Goal: Task Accomplishment & Management: Manage account settings

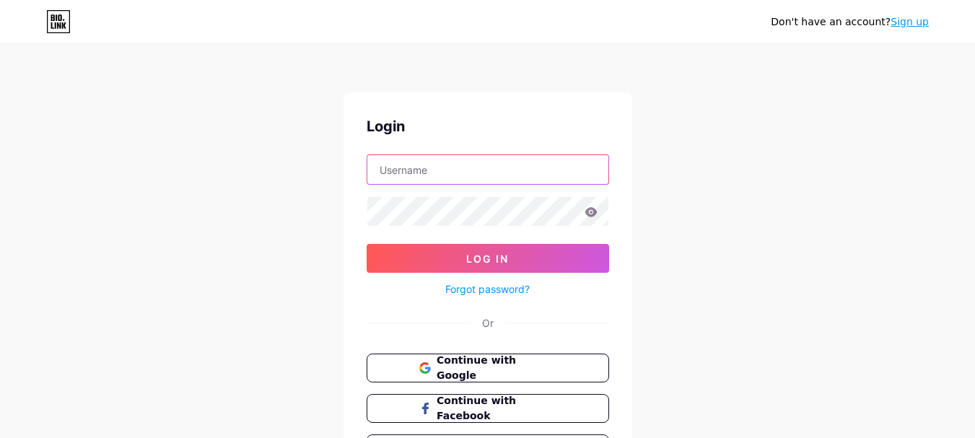
click at [401, 181] on input "text" at bounding box center [487, 169] width 241 height 29
paste input "jimpayettephotographyus"
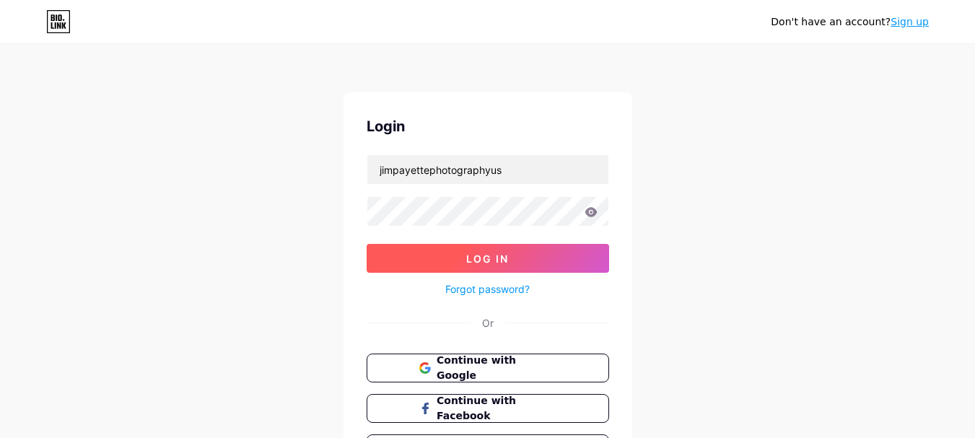
click at [483, 261] on span "Log In" at bounding box center [487, 259] width 43 height 12
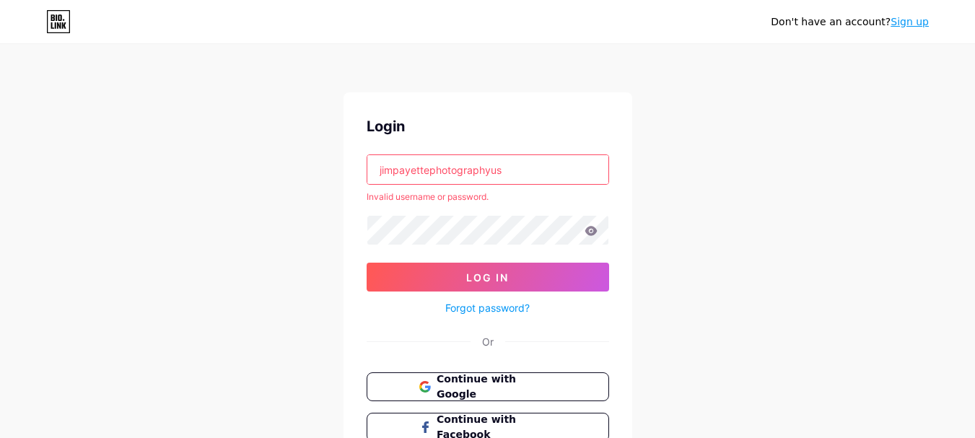
click at [533, 179] on input "jimpayettephotographyus" at bounding box center [487, 169] width 241 height 29
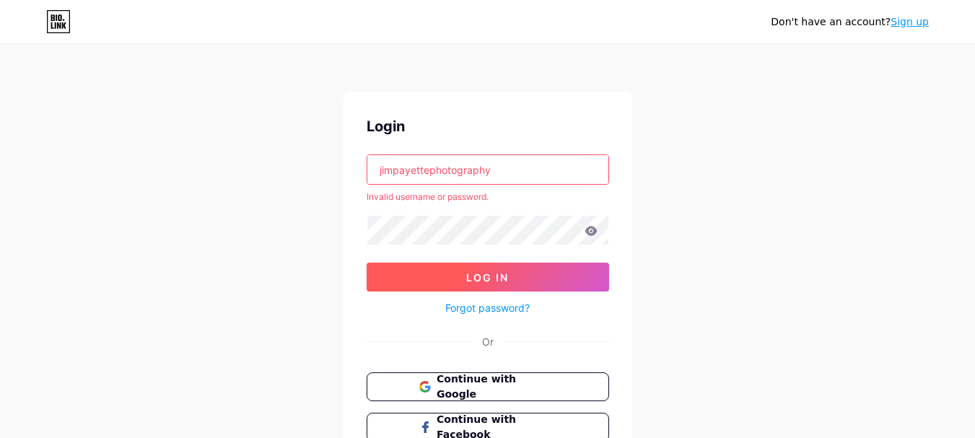
click at [496, 285] on button "Log In" at bounding box center [488, 277] width 243 height 29
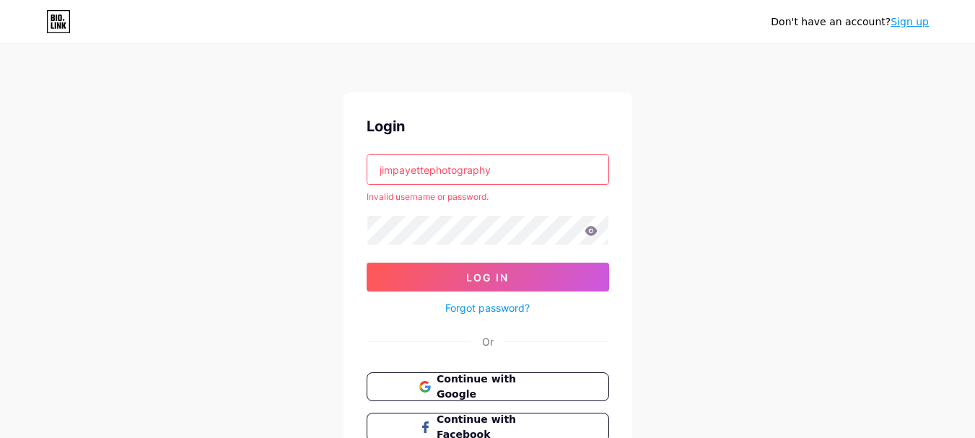
click at [515, 175] on input "jimpayettephotography" at bounding box center [487, 169] width 241 height 29
type input "jimpayettephotographyus"
click at [588, 235] on icon at bounding box center [591, 230] width 12 height 9
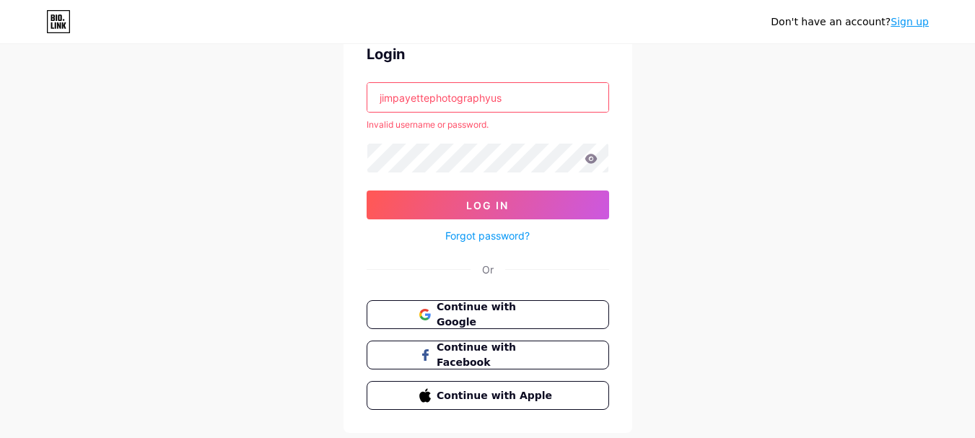
scroll to position [113, 0]
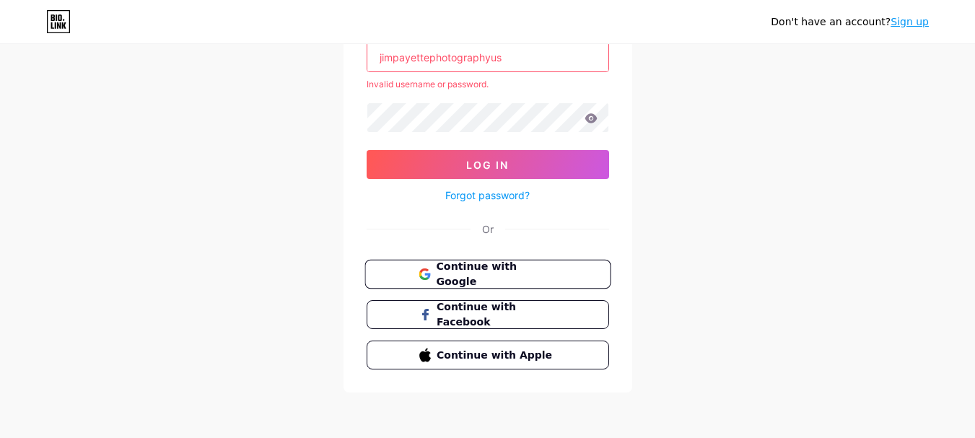
click at [497, 264] on button "Continue with Google" at bounding box center [488, 275] width 246 height 30
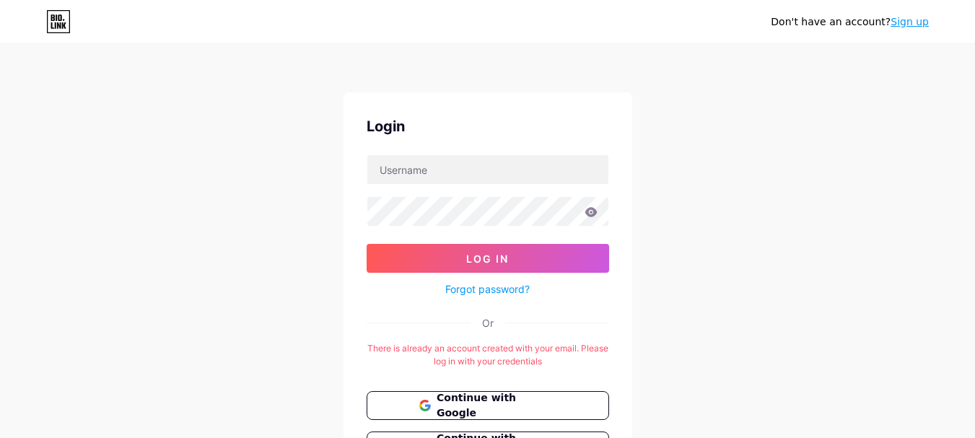
scroll to position [402, 0]
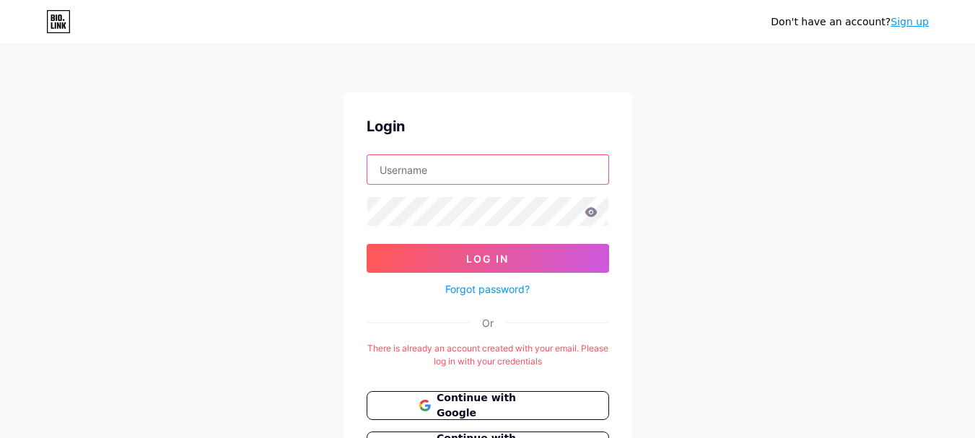
click at [451, 167] on input "text" at bounding box center [487, 169] width 241 height 29
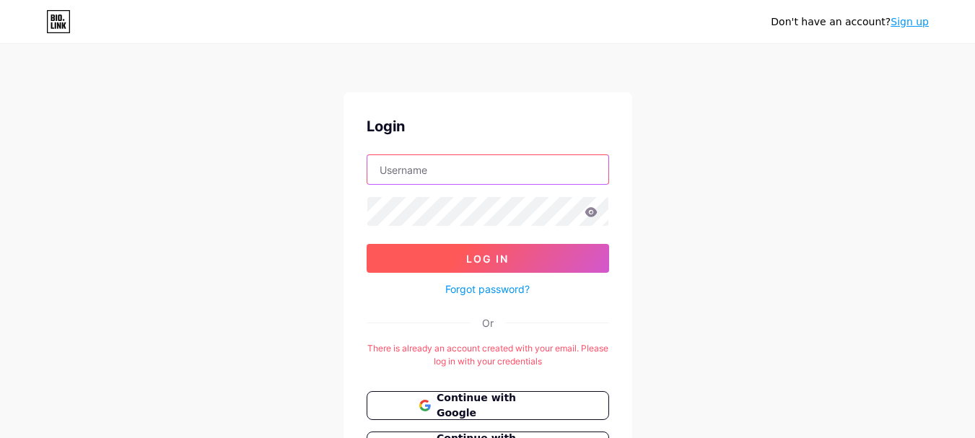
type input "jimpayettephotographyus"
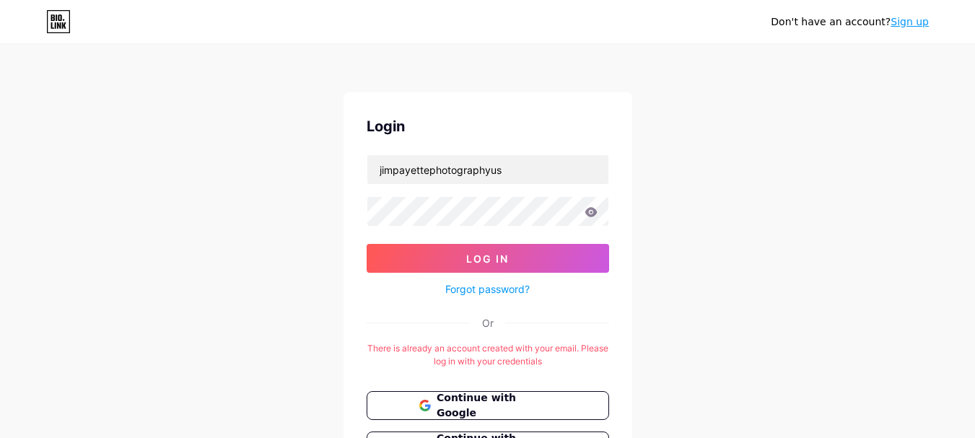
click at [461, 251] on button "Log In" at bounding box center [488, 258] width 243 height 29
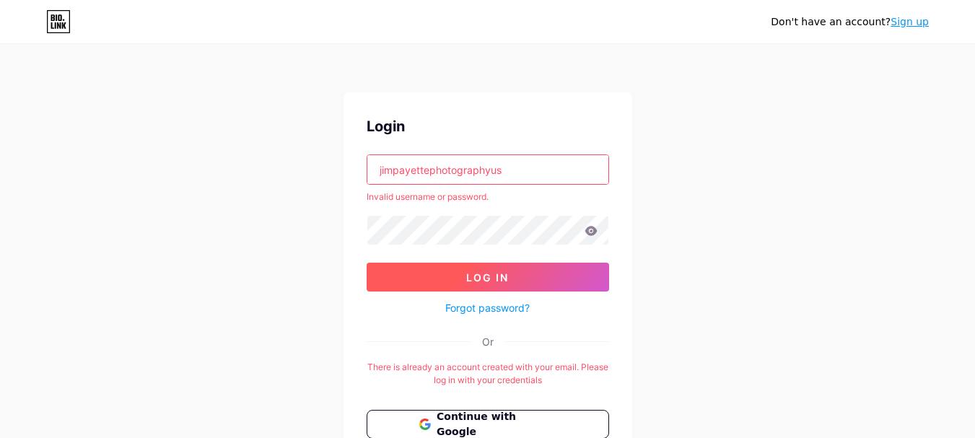
drag, startPoint x: 477, startPoint y: 282, endPoint x: 487, endPoint y: 263, distance: 21.3
click at [478, 282] on span "Log In" at bounding box center [487, 277] width 43 height 12
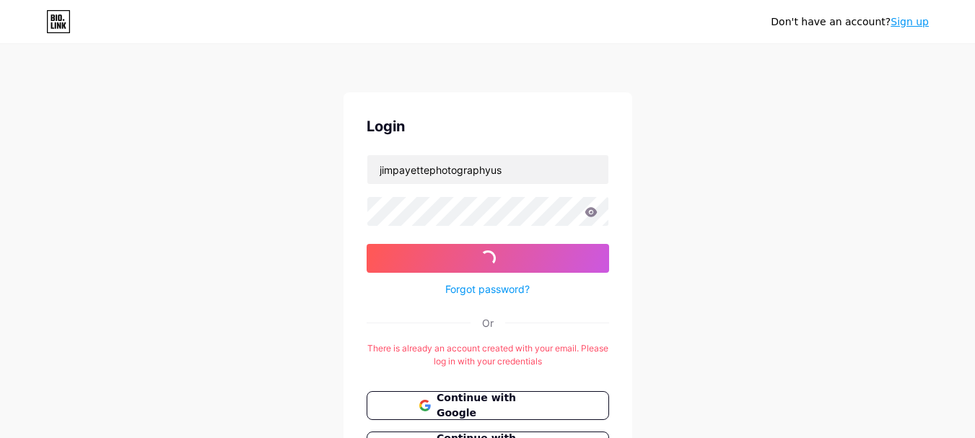
scroll to position [131, 0]
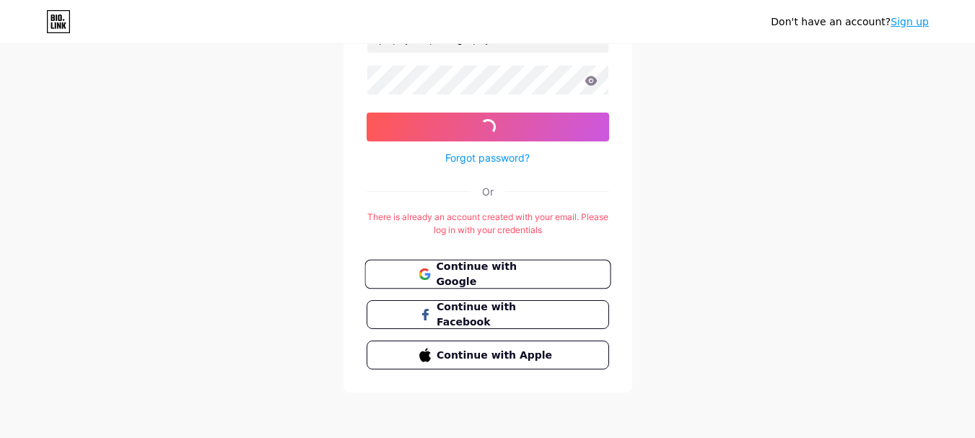
click at [474, 278] on span "Continue with Google" at bounding box center [496, 274] width 121 height 31
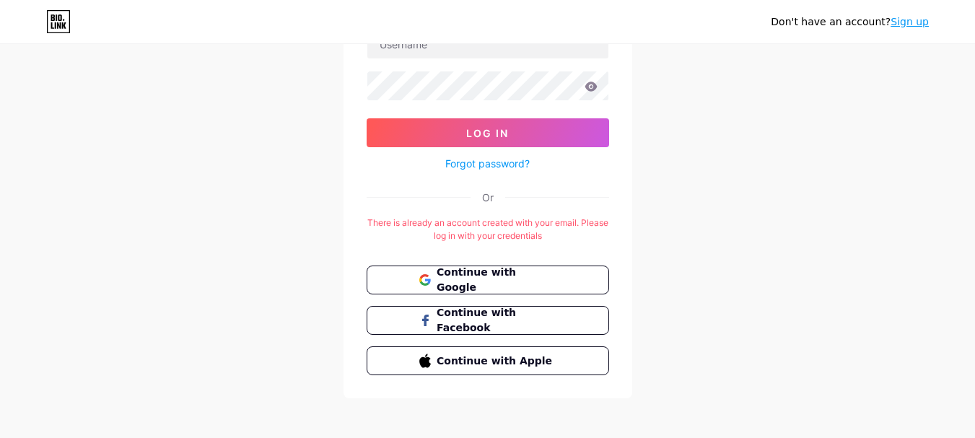
scroll to position [131, 0]
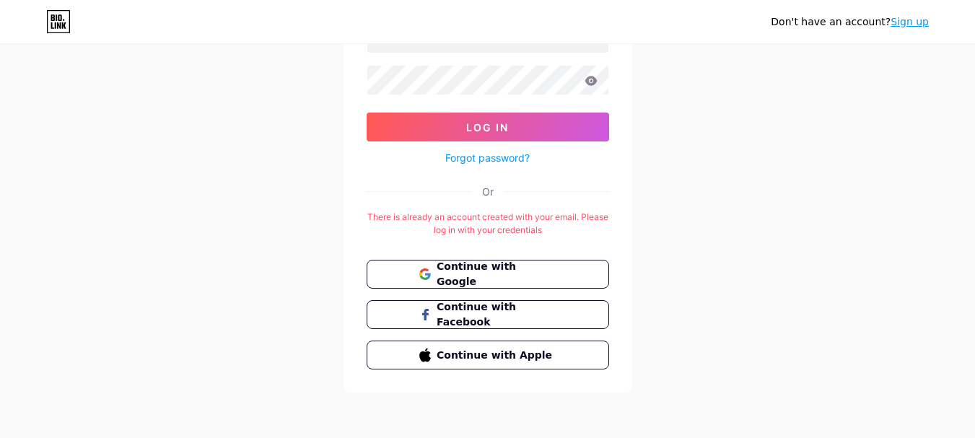
click at [484, 149] on div "Forgot password?" at bounding box center [488, 153] width 243 height 25
click at [484, 154] on link "Forgot password?" at bounding box center [487, 157] width 84 height 15
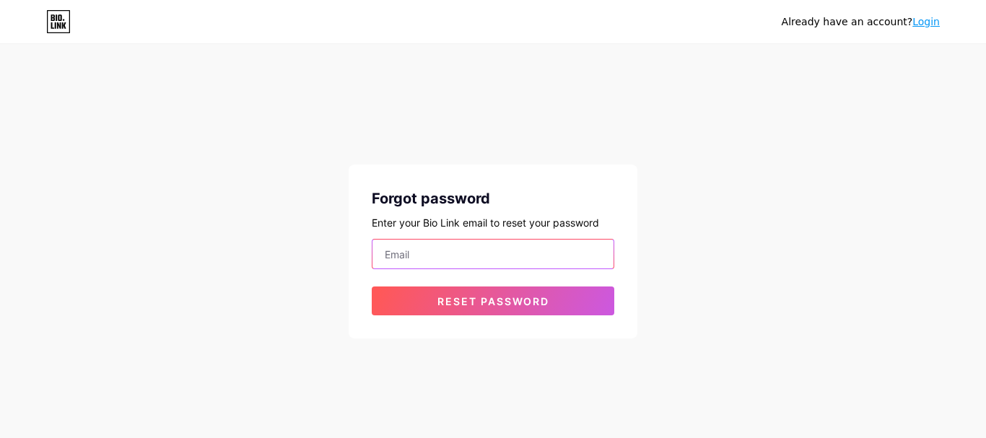
click at [446, 253] on input "email" at bounding box center [493, 254] width 241 height 29
type input "jimpayettephotographyus@gmail.com"
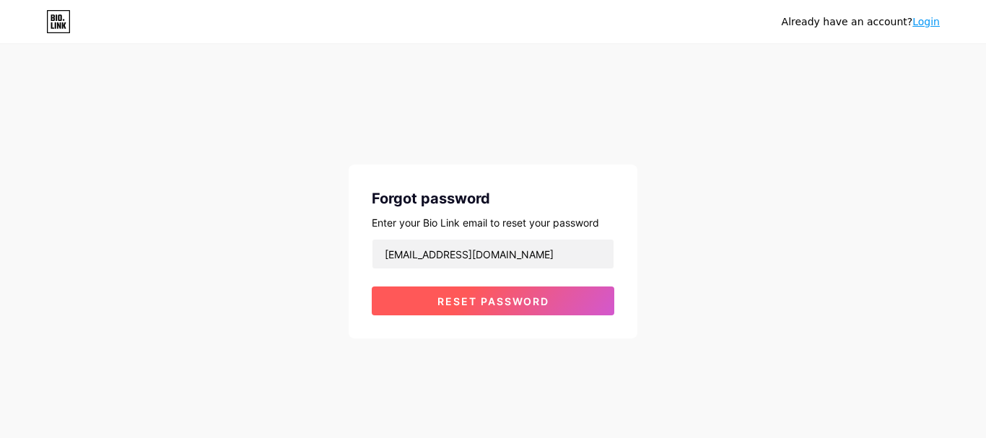
click at [495, 310] on button "Reset password" at bounding box center [493, 301] width 243 height 29
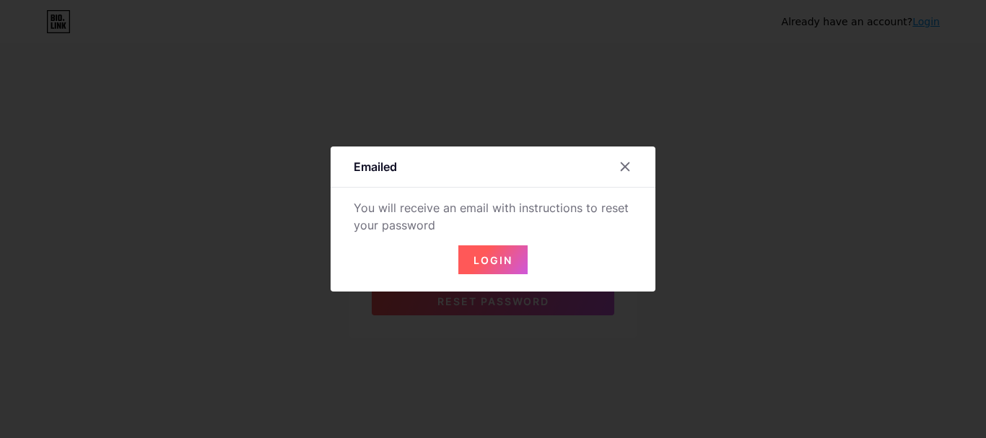
click at [482, 261] on span "Login" at bounding box center [493, 260] width 39 height 12
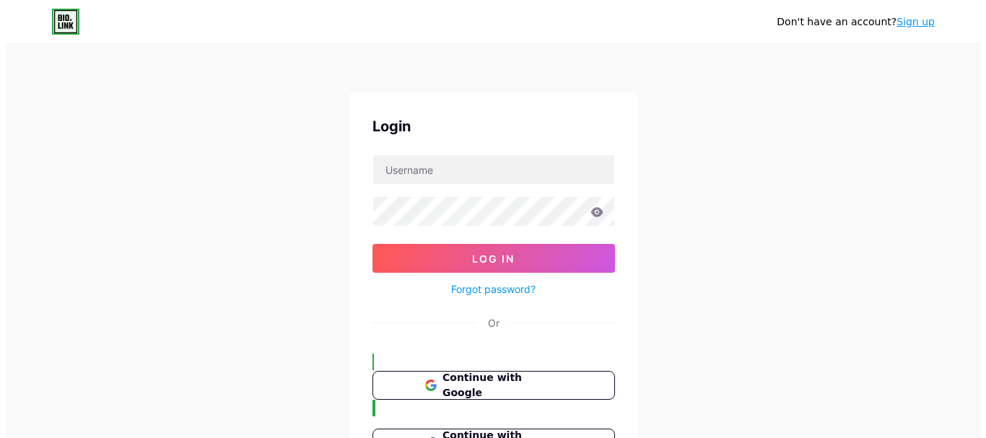
scroll to position [399, 0]
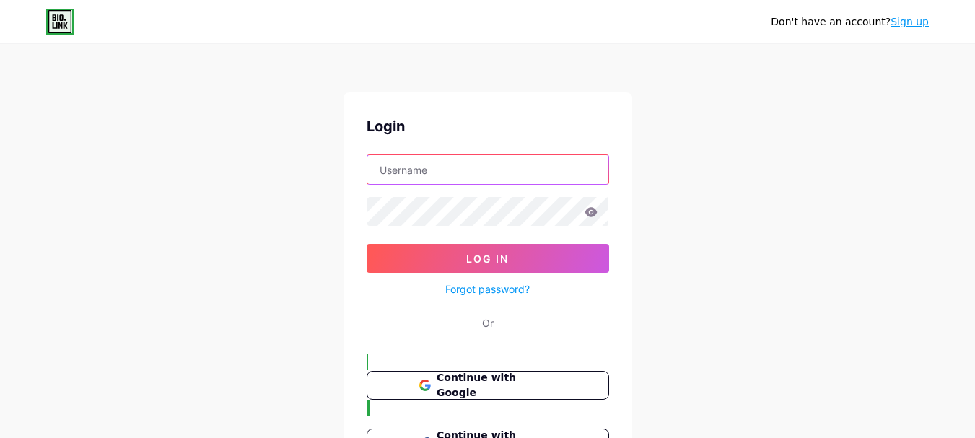
click at [512, 161] on input "text" at bounding box center [487, 169] width 241 height 29
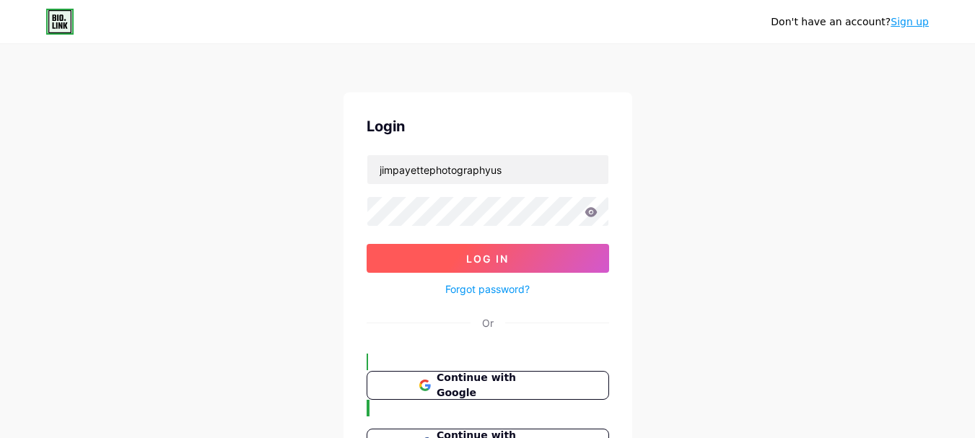
click at [473, 256] on span "Log In" at bounding box center [487, 259] width 43 height 12
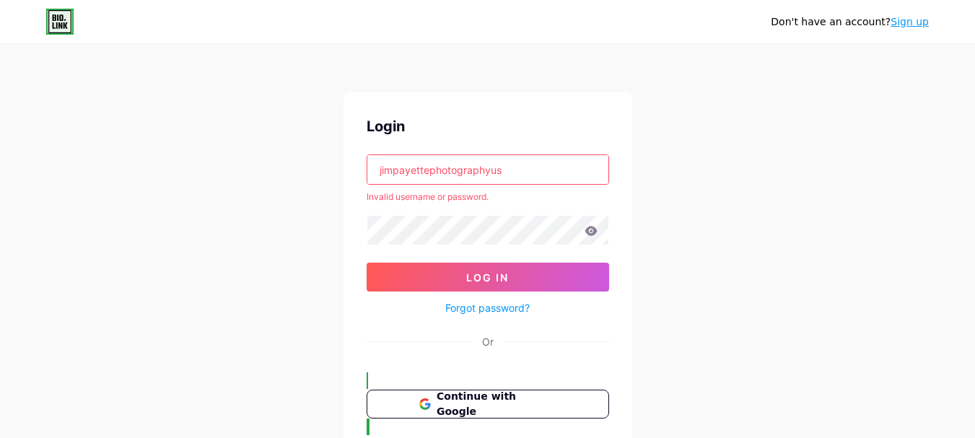
drag, startPoint x: 525, startPoint y: 177, endPoint x: 528, endPoint y: 183, distance: 7.4
click at [525, 177] on input "jimpayettephotographyus" at bounding box center [487, 169] width 241 height 29
drag, startPoint x: 495, startPoint y: 173, endPoint x: 206, endPoint y: 170, distance: 288.1
click at [206, 170] on div "Don't have an account? Sign up Login jimpayettephotographyus Invalid username o…" at bounding box center [487, 310] width 975 height 621
drag, startPoint x: 509, startPoint y: 168, endPoint x: 238, endPoint y: 167, distance: 270.7
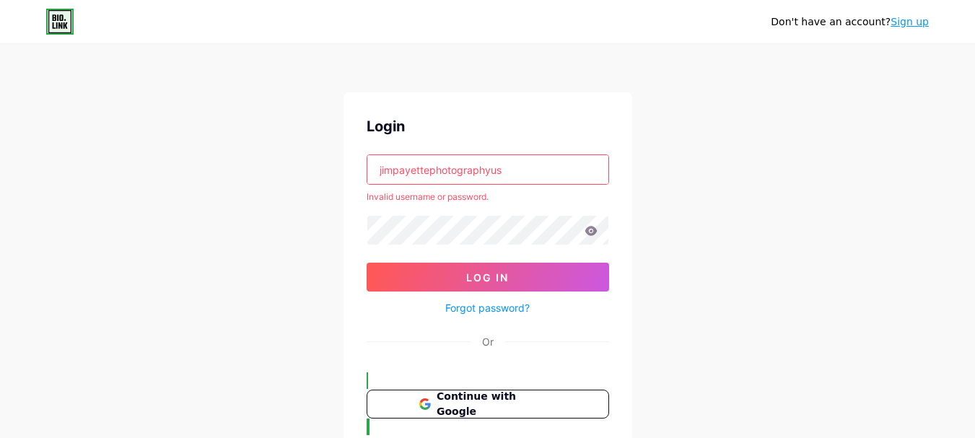
click at [238, 167] on div "Don't have an account? Sign up Login jimpayettephotographyus Invalid username o…" at bounding box center [487, 310] width 975 height 621
paste input "@gmail.com"
type input "jimpayettephotographyus@gmail.com"
click at [454, 246] on form "jimpayettephotographyus@gmail.com Invalid username or password. Log In Forgot p…" at bounding box center [488, 235] width 243 height 162
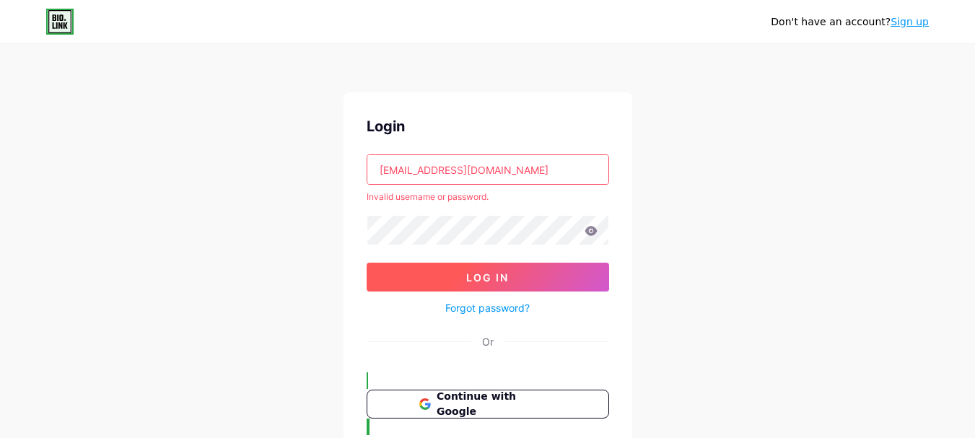
click at [475, 274] on span "Log In" at bounding box center [487, 277] width 43 height 12
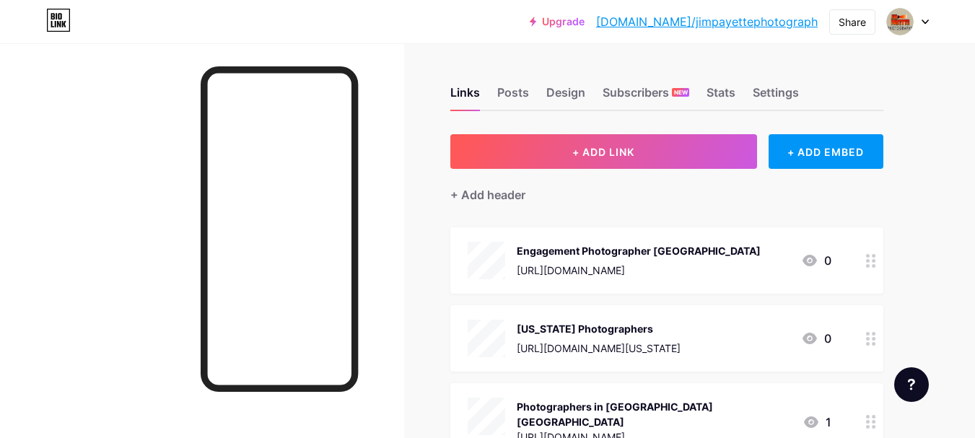
click at [643, 215] on div "+ ADD LINK + ADD EMBED + Add header Engagement Photographer New Smyrna Beach ht…" at bounding box center [666, 384] width 433 height 500
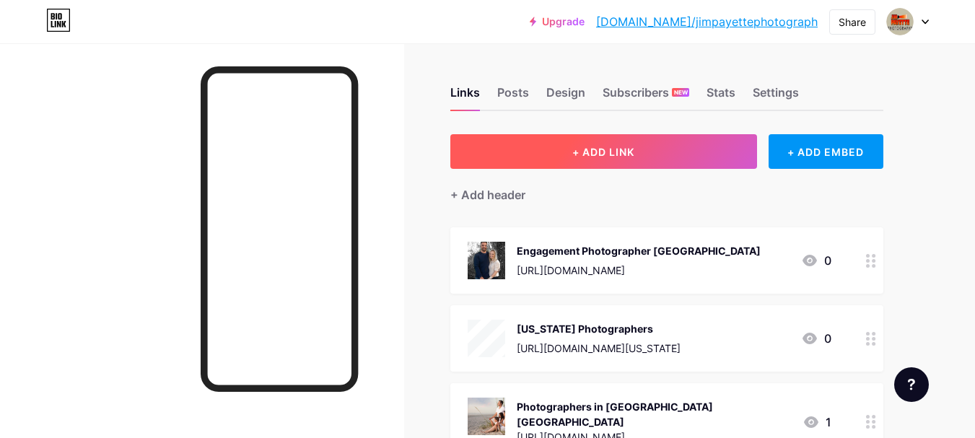
click at [611, 154] on span "+ ADD LINK" at bounding box center [603, 152] width 62 height 12
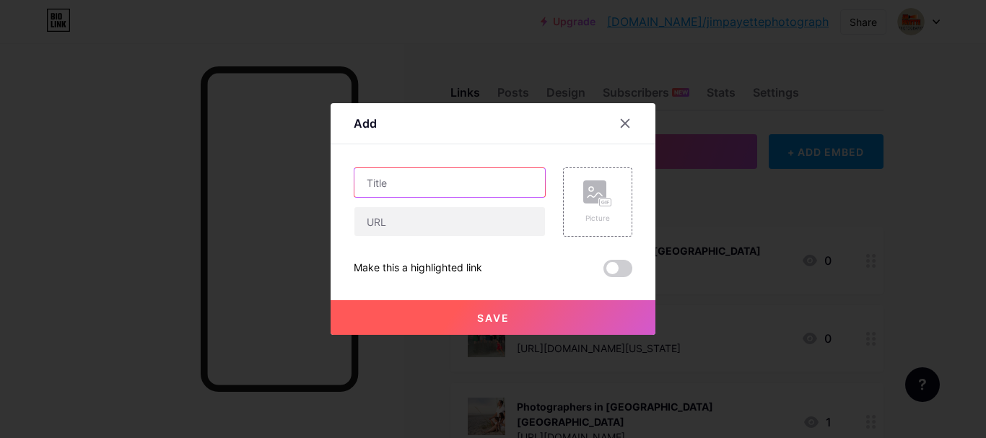
click at [410, 187] on input "text" at bounding box center [449, 182] width 191 height 29
paste input "jimpayettephotographyus@gmail.com"
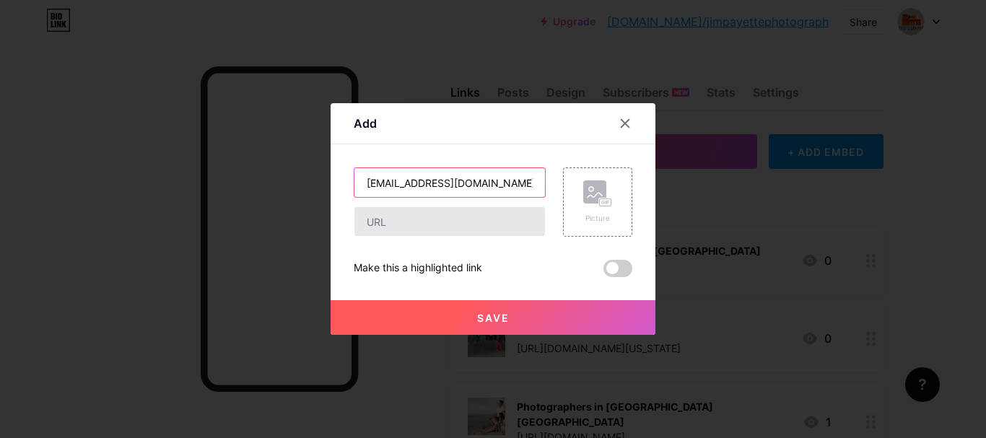
scroll to position [0, 14]
type input "jimpayettephotographyus@gmail.com"
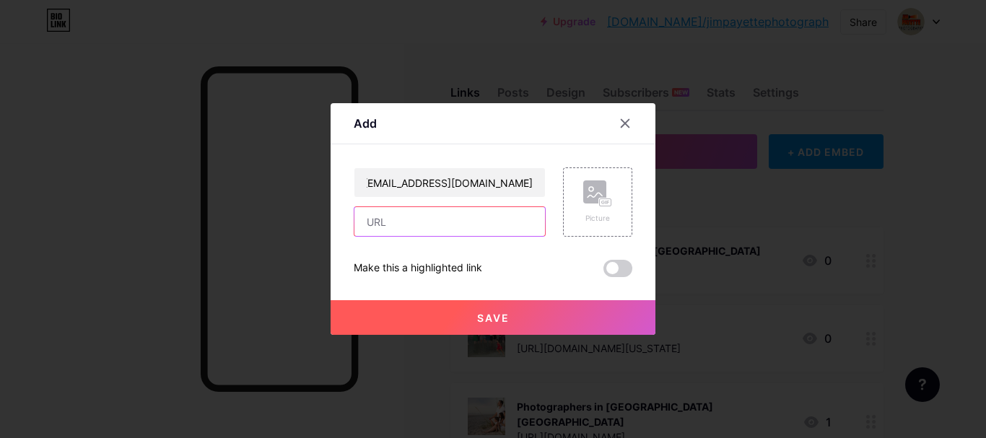
click at [401, 227] on input "text" at bounding box center [449, 221] width 191 height 29
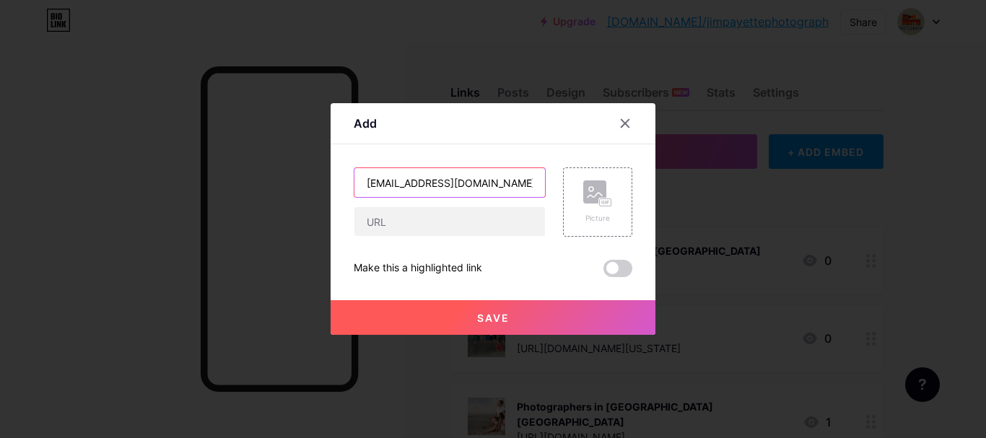
click at [505, 181] on input "jimpayettephotographyus@gmail.com" at bounding box center [449, 182] width 191 height 29
type textarea "jimpayettephotographyus@gmail.com"
click at [453, 191] on input "jimpayettephotographyus@gmail.com" at bounding box center [449, 182] width 191 height 29
paste input "Beach Photography New Smyrna Beach"
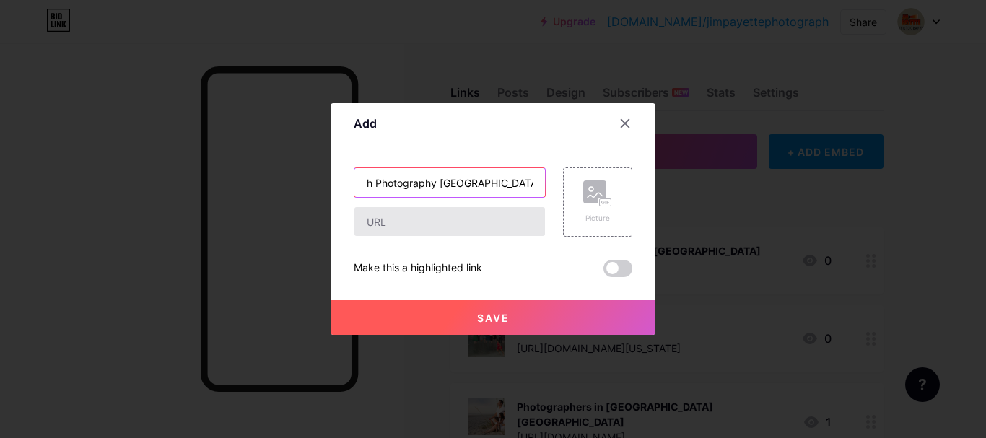
type input "Beach Photography New Smyrna Beach"
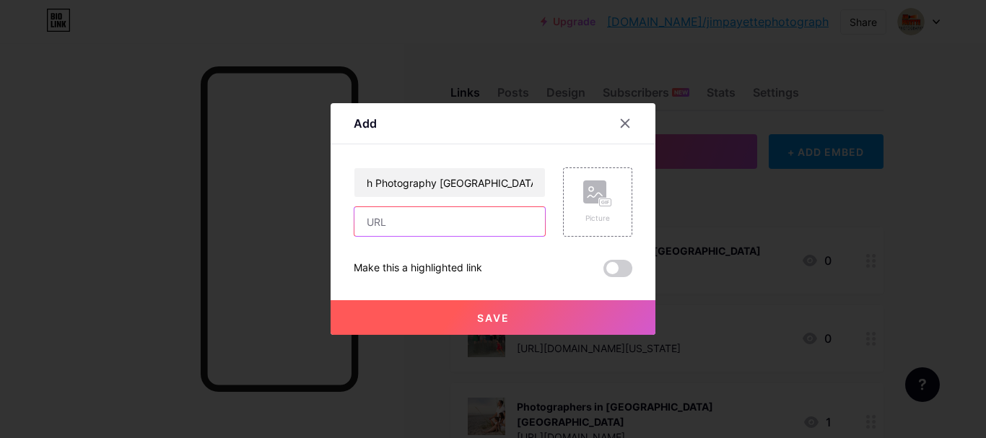
click at [411, 215] on input "text" at bounding box center [449, 221] width 191 height 29
paste input "https://www.jimpayettephotography.com/new-smyrna-beach-photography/"
type input "https://www.jimpayettephotography.com/new-smyrna-beach-photography/"
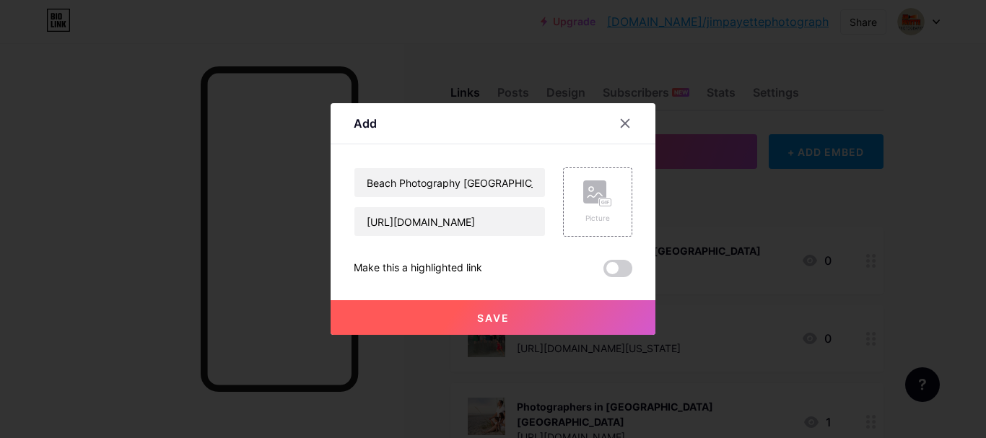
click at [497, 316] on span "Save" at bounding box center [493, 318] width 32 height 12
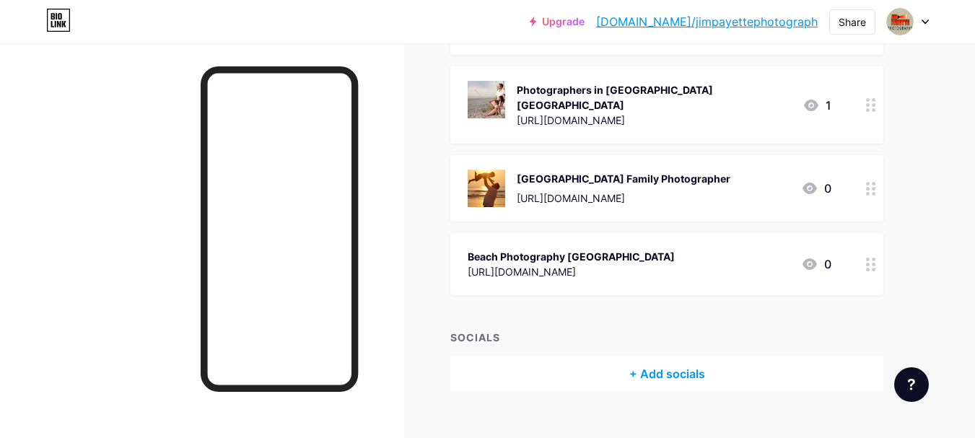
scroll to position [331, 0]
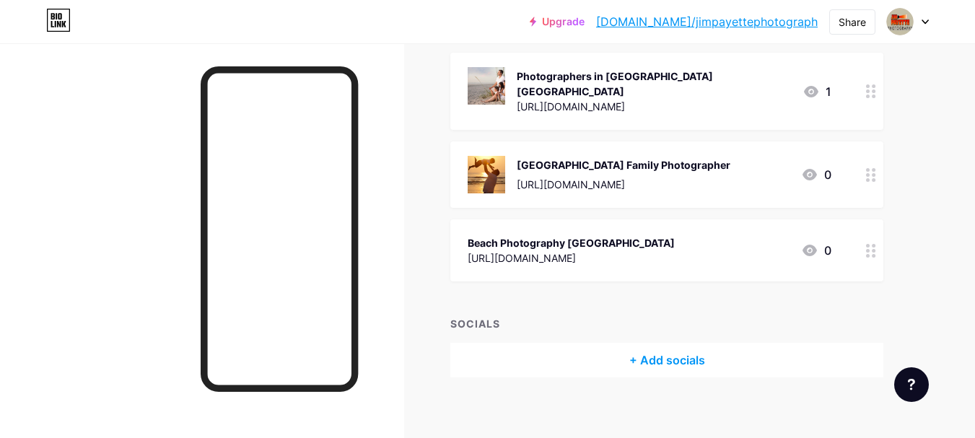
click at [627, 251] on div "https://www.jimpayettephotography.com/new-smyrna-beach-photography/" at bounding box center [571, 258] width 207 height 15
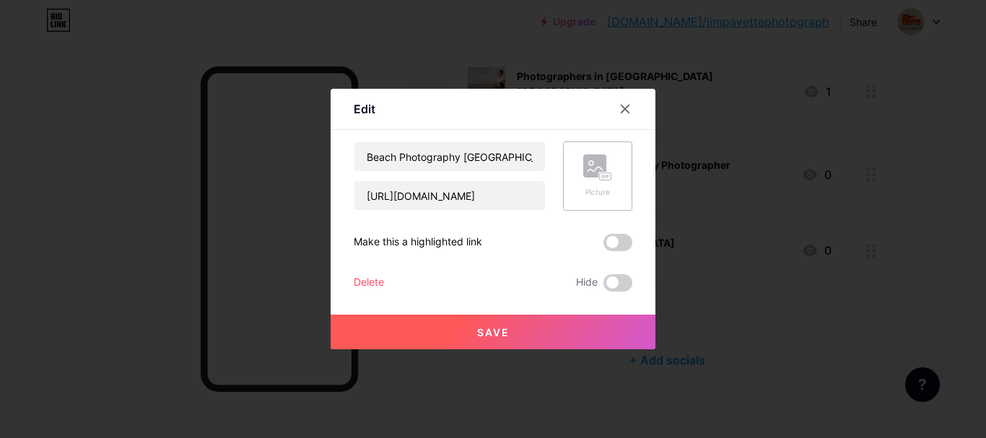
click at [591, 166] on rect at bounding box center [594, 165] width 23 height 23
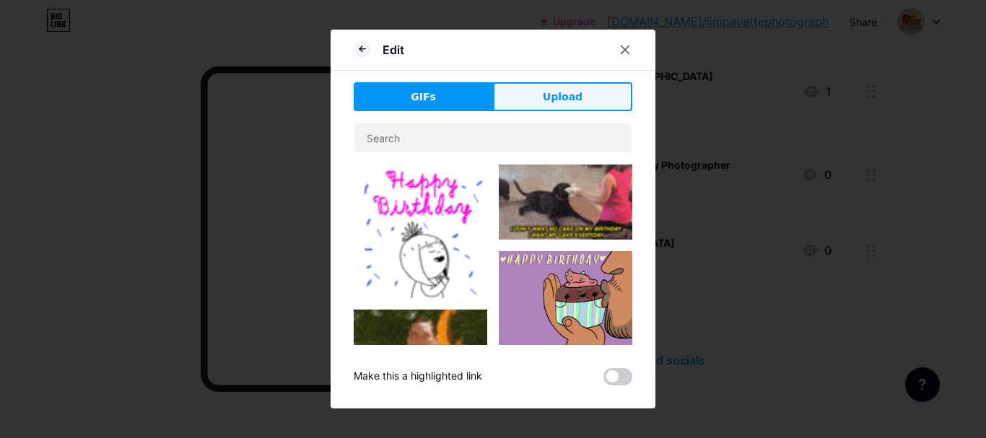
click at [562, 103] on span "Upload" at bounding box center [563, 97] width 40 height 15
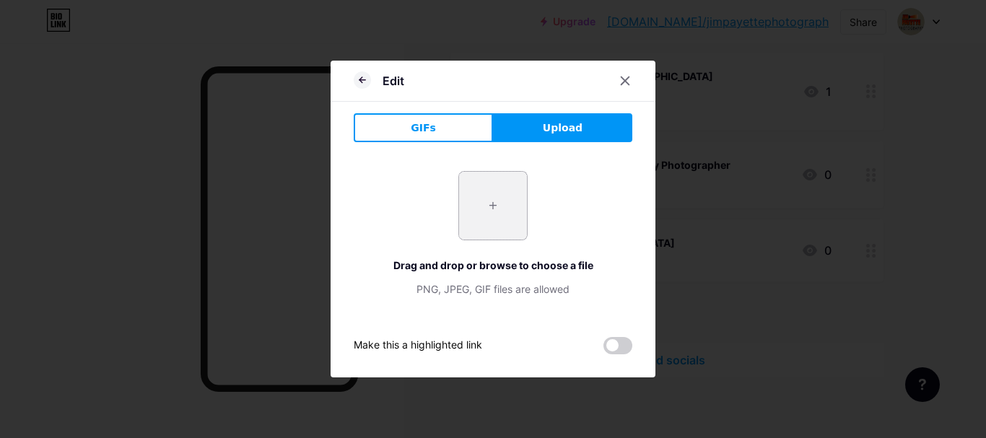
click at [483, 203] on input "file" at bounding box center [493, 206] width 68 height 68
type input "C:\fakepath\imgi_5_b89f1d9afe205ec8f03e4fb3e6c51c051358967881.jpeg"
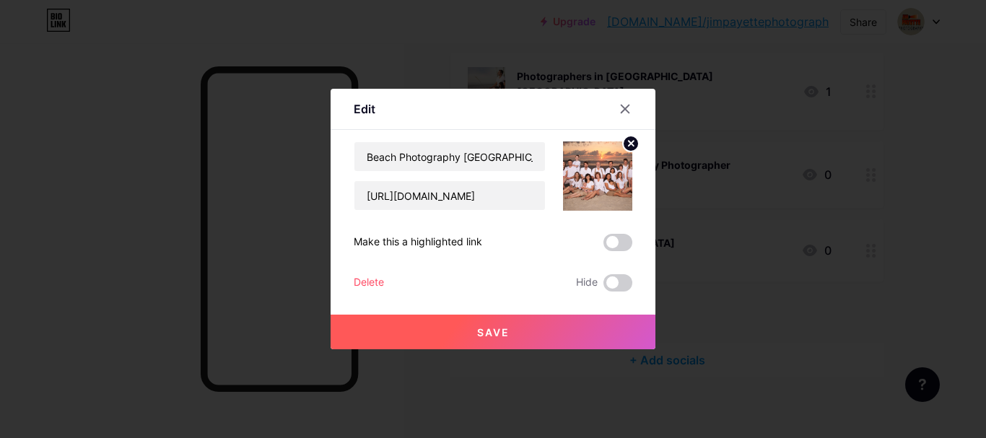
click at [518, 334] on button "Save" at bounding box center [493, 332] width 325 height 35
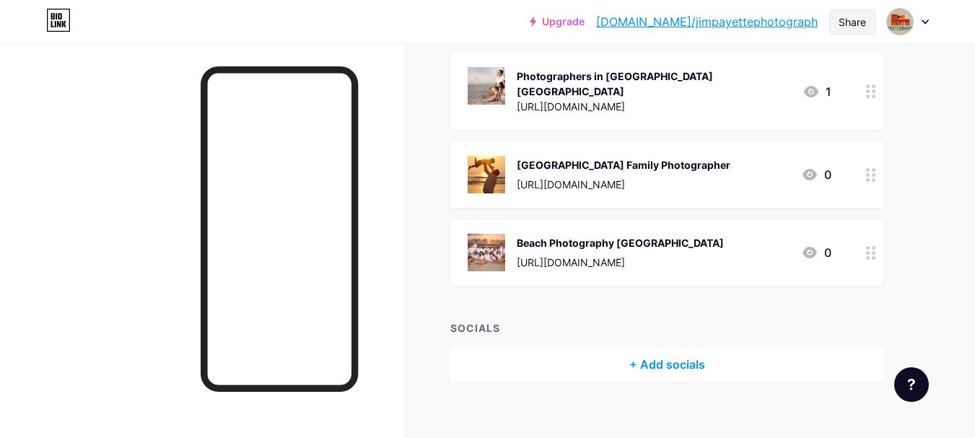
click at [837, 26] on div "Share" at bounding box center [852, 21] width 46 height 25
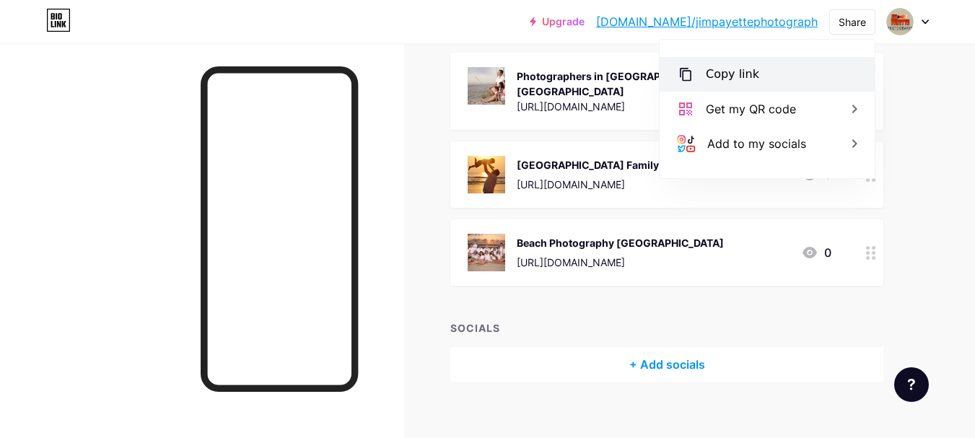
click at [752, 74] on div "Copy link" at bounding box center [732, 74] width 53 height 17
